Goal: Check status: Check status

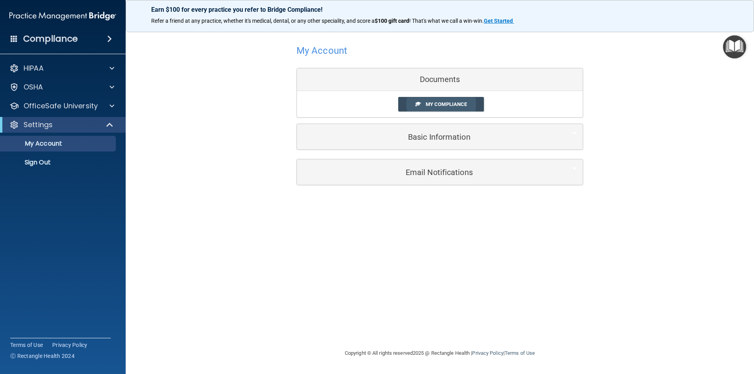
click at [435, 104] on span "My Compliance" at bounding box center [446, 104] width 41 height 6
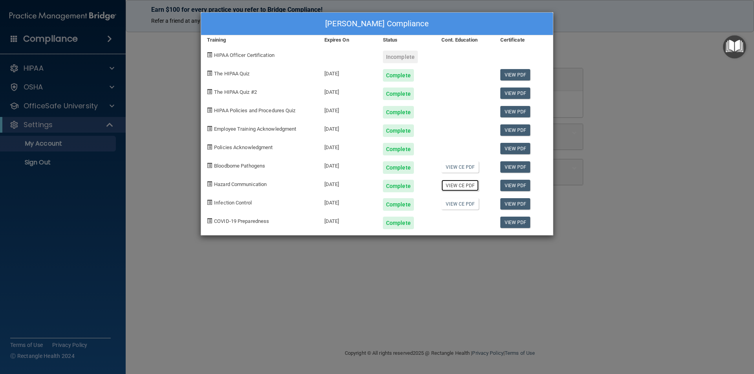
click at [460, 186] on link "View CE PDF" at bounding box center [460, 185] width 37 height 11
click at [647, 49] on div "[PERSON_NAME] Compliance Training Expires On Status Cont. Education Certificate…" at bounding box center [377, 187] width 754 height 374
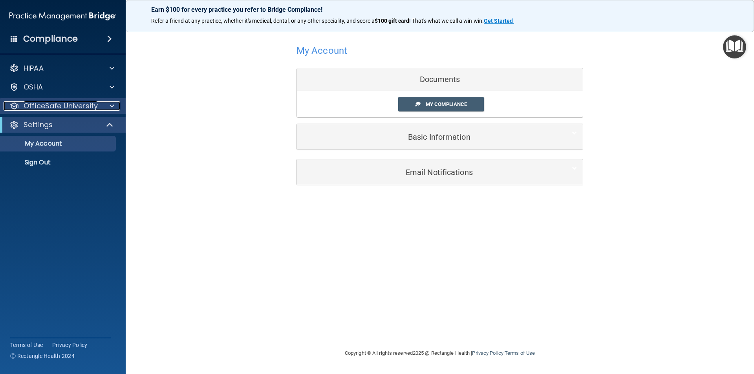
click at [101, 107] on div at bounding box center [111, 105] width 20 height 9
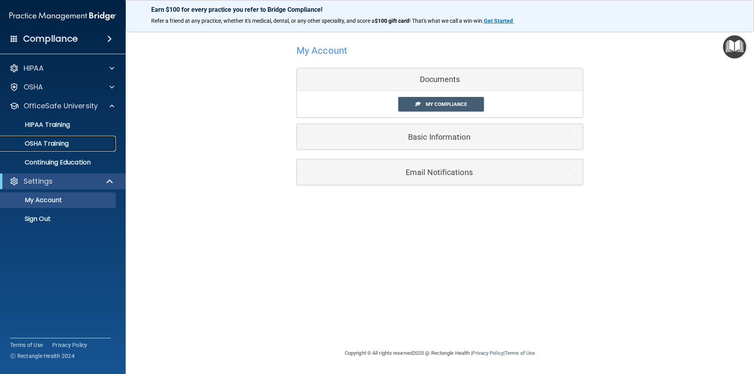
click at [79, 140] on div "OSHA Training" at bounding box center [58, 144] width 107 height 8
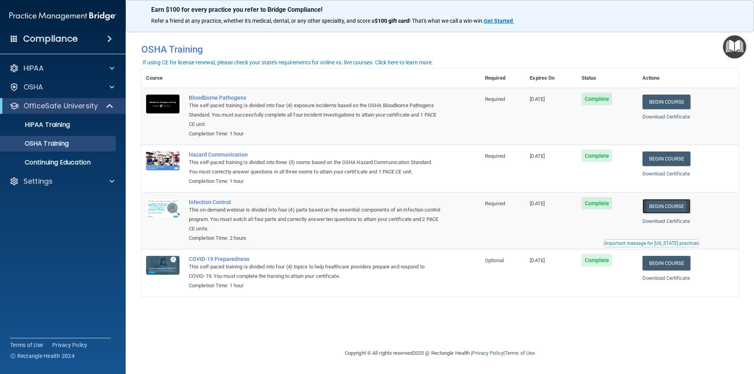
click at [673, 211] on link "Begin Course" at bounding box center [667, 206] width 48 height 15
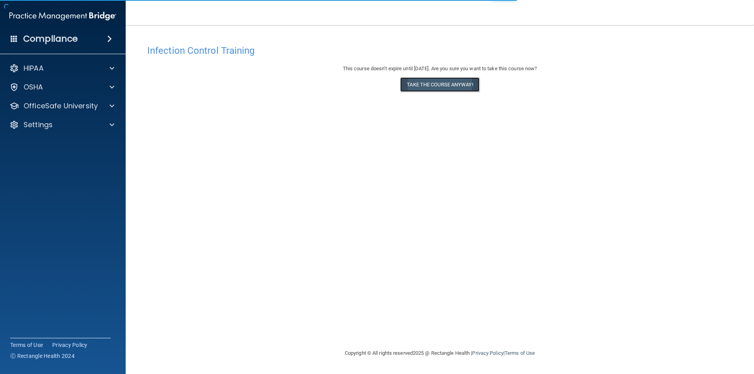
click at [456, 80] on button "Take the course anyway!" at bounding box center [439, 84] width 79 height 15
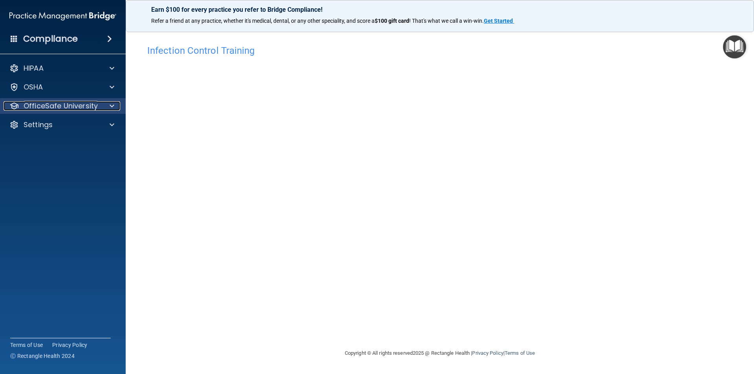
click at [55, 102] on p "OfficeSafe University" at bounding box center [61, 105] width 74 height 9
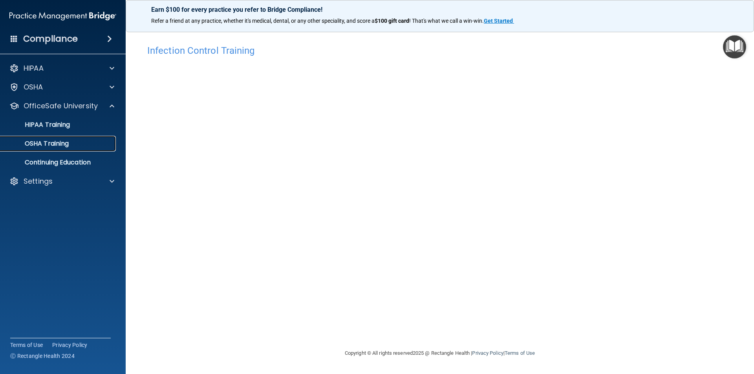
click at [55, 143] on p "OSHA Training" at bounding box center [37, 144] width 64 height 8
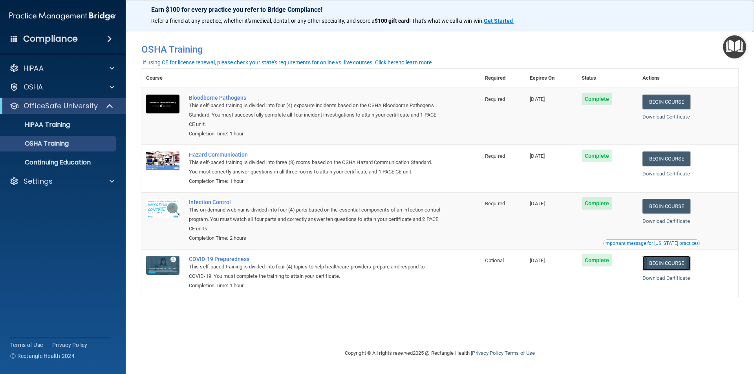
click at [683, 268] on link "Begin Course" at bounding box center [667, 263] width 48 height 15
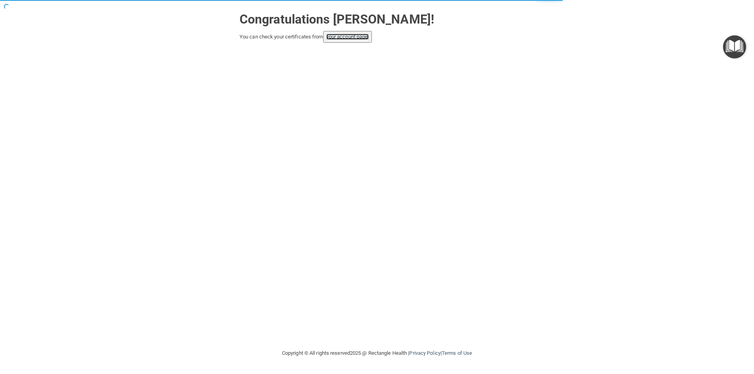
click at [354, 39] on link "your account page!" at bounding box center [347, 37] width 43 height 6
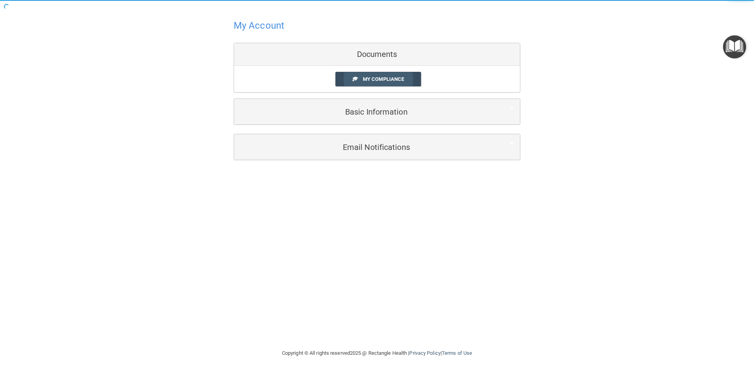
click at [376, 79] on span "My Compliance" at bounding box center [383, 79] width 41 height 6
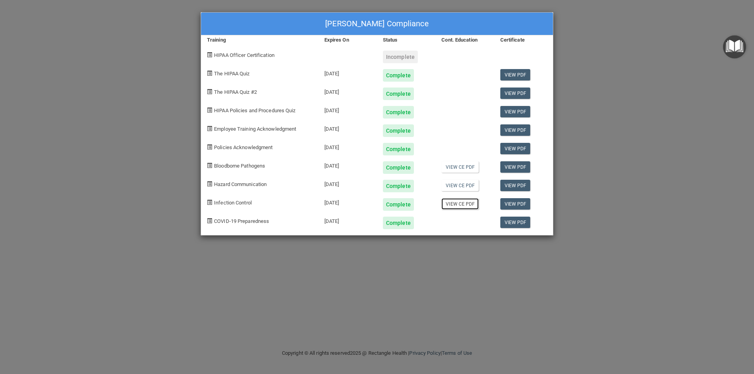
click at [457, 206] on link "View CE PDF" at bounding box center [460, 203] width 37 height 11
click at [690, 148] on div "Angie Relford's Compliance Training Expires On Status Cont. Education Certifica…" at bounding box center [377, 187] width 754 height 374
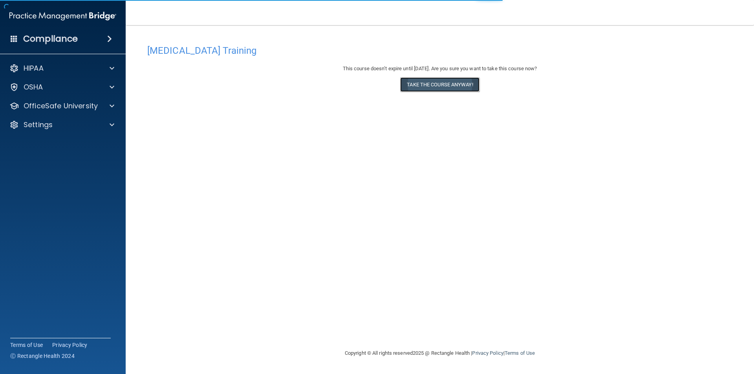
click at [452, 84] on button "Take the course anyway!" at bounding box center [439, 84] width 79 height 15
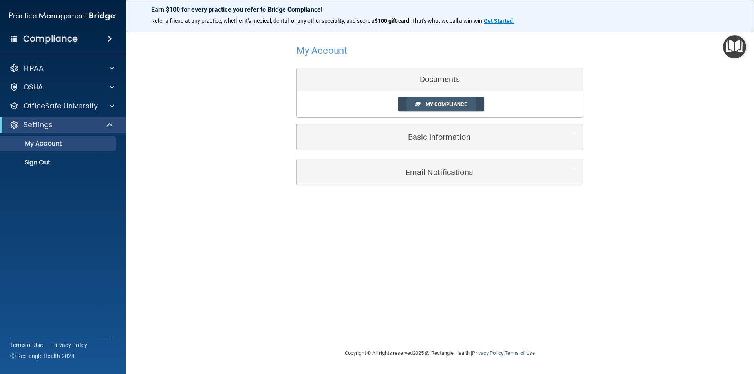
click at [439, 104] on span "My Compliance" at bounding box center [446, 104] width 41 height 6
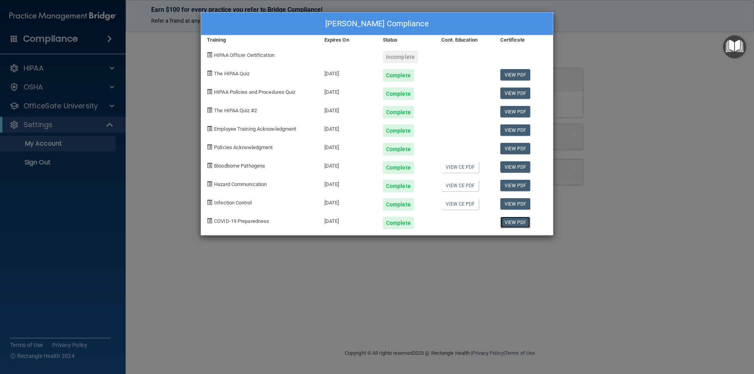
click at [516, 225] on link "View PDF" at bounding box center [515, 222] width 30 height 11
click at [521, 203] on link "View PDF" at bounding box center [515, 203] width 30 height 11
click at [517, 183] on link "View PDF" at bounding box center [515, 185] width 30 height 11
click at [522, 171] on link "View PDF" at bounding box center [515, 166] width 30 height 11
click at [147, 159] on div "Angie Relford's Compliance Training Expires On Status Cont. Education Certifica…" at bounding box center [377, 187] width 754 height 374
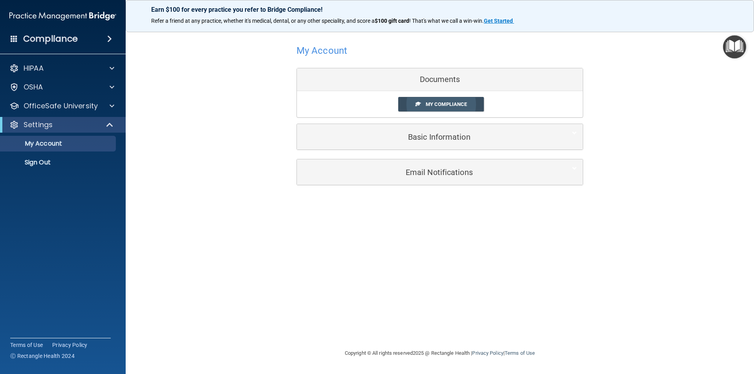
click at [460, 105] on span "My Compliance" at bounding box center [446, 104] width 41 height 6
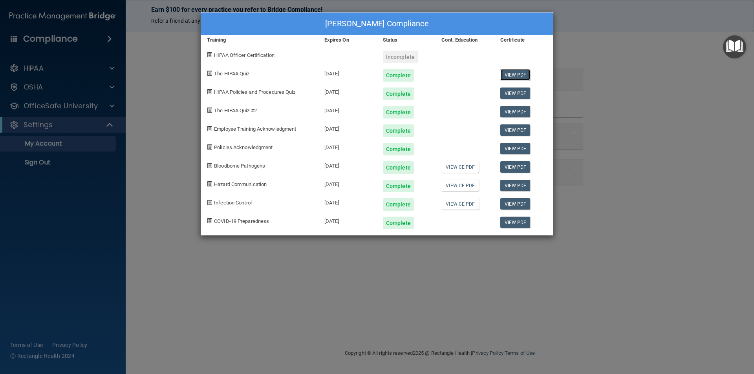
click at [526, 75] on link "View PDF" at bounding box center [515, 74] width 30 height 11
click at [508, 88] on link "View PDF" at bounding box center [515, 93] width 30 height 11
click at [515, 134] on link "View PDF" at bounding box center [515, 130] width 30 height 11
click at [510, 145] on link "View PDF" at bounding box center [515, 148] width 30 height 11
click at [522, 132] on link "View PDF" at bounding box center [515, 130] width 30 height 11
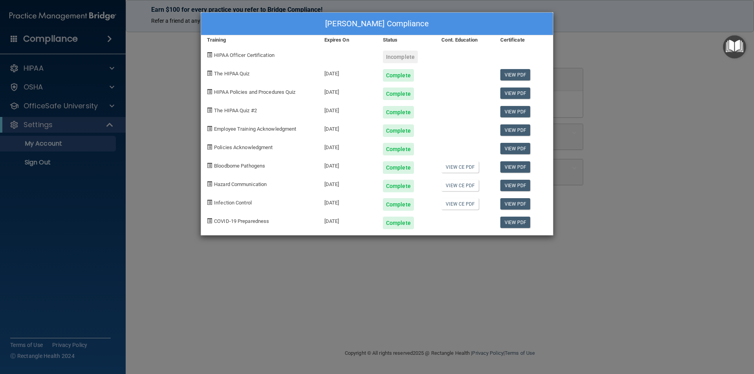
click at [673, 49] on div "Angie Relford's Compliance Training Expires On Status Cont. Education Certifica…" at bounding box center [377, 187] width 754 height 374
